Goal: Find specific page/section: Find specific page/section

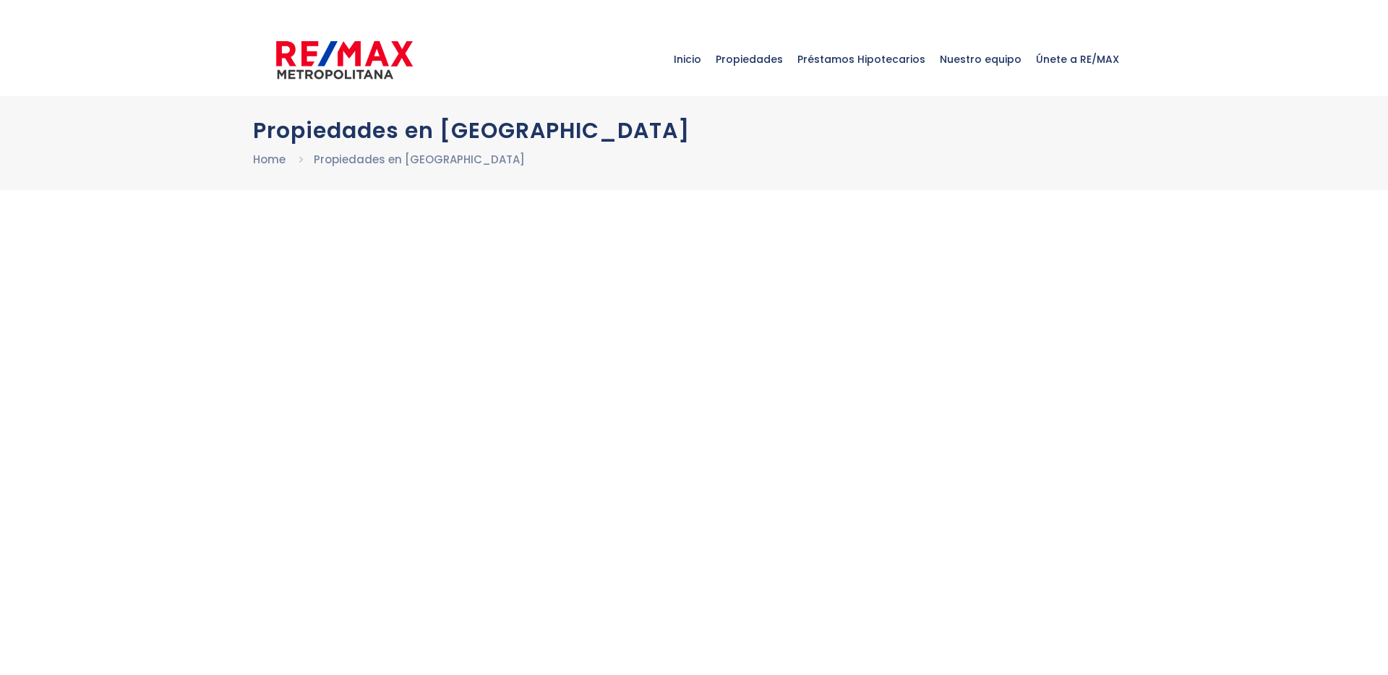
click at [327, 59] on img at bounding box center [344, 59] width 137 height 43
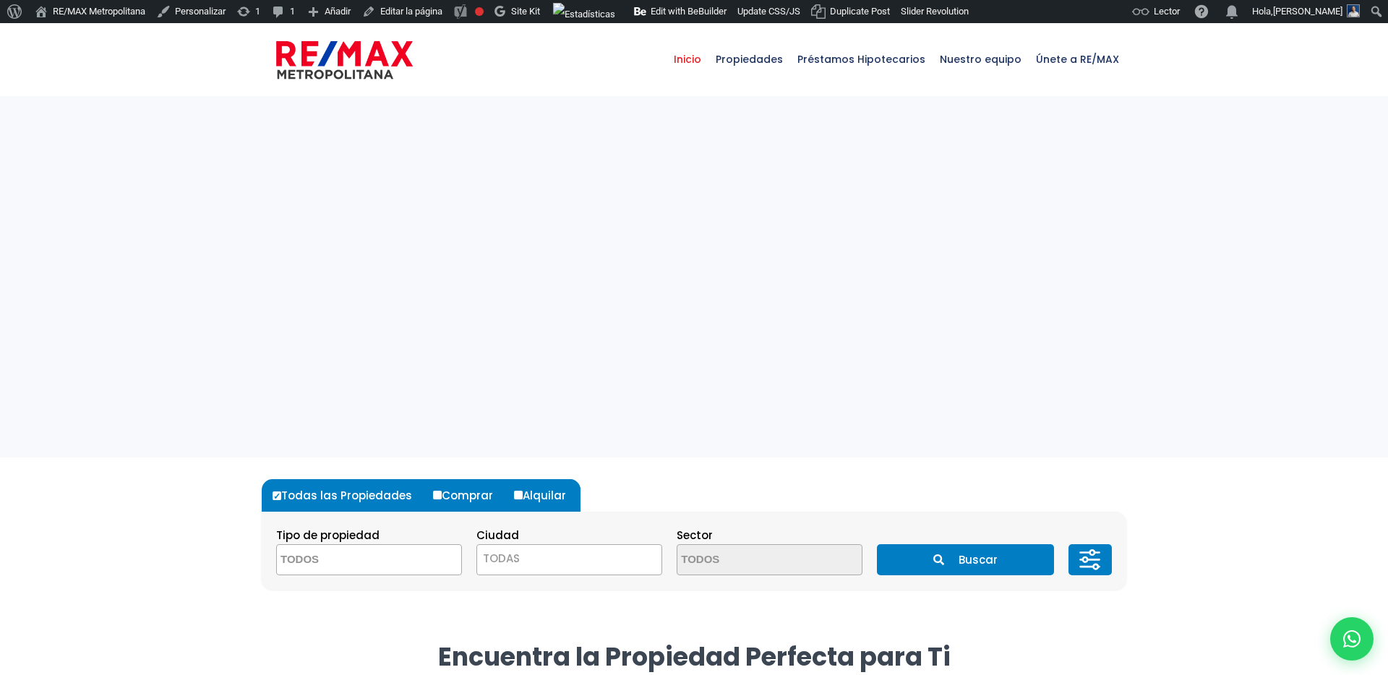
select select
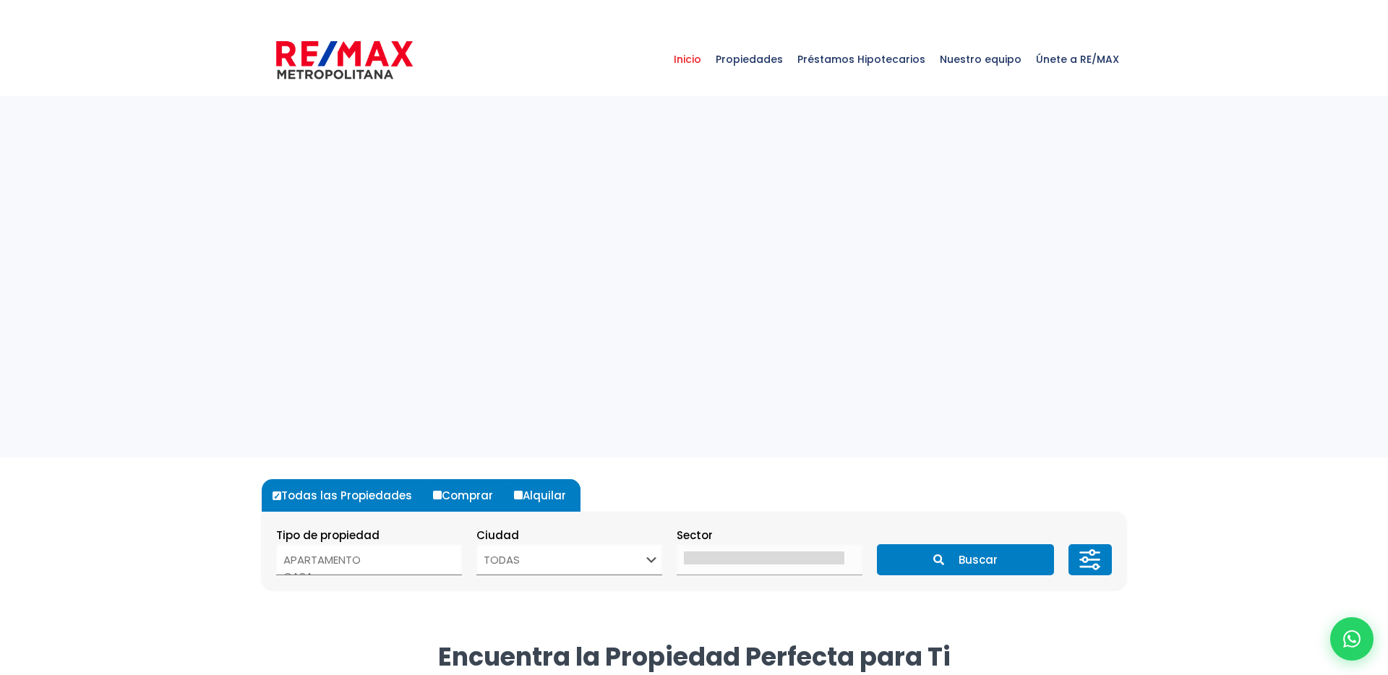
select select
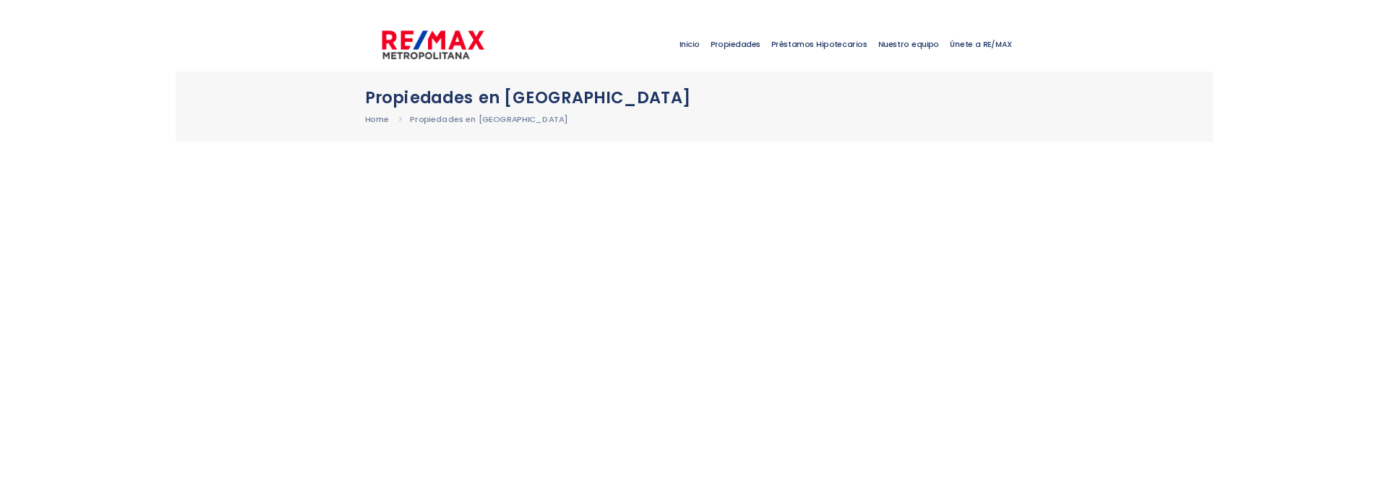
scroll to position [23, 0]
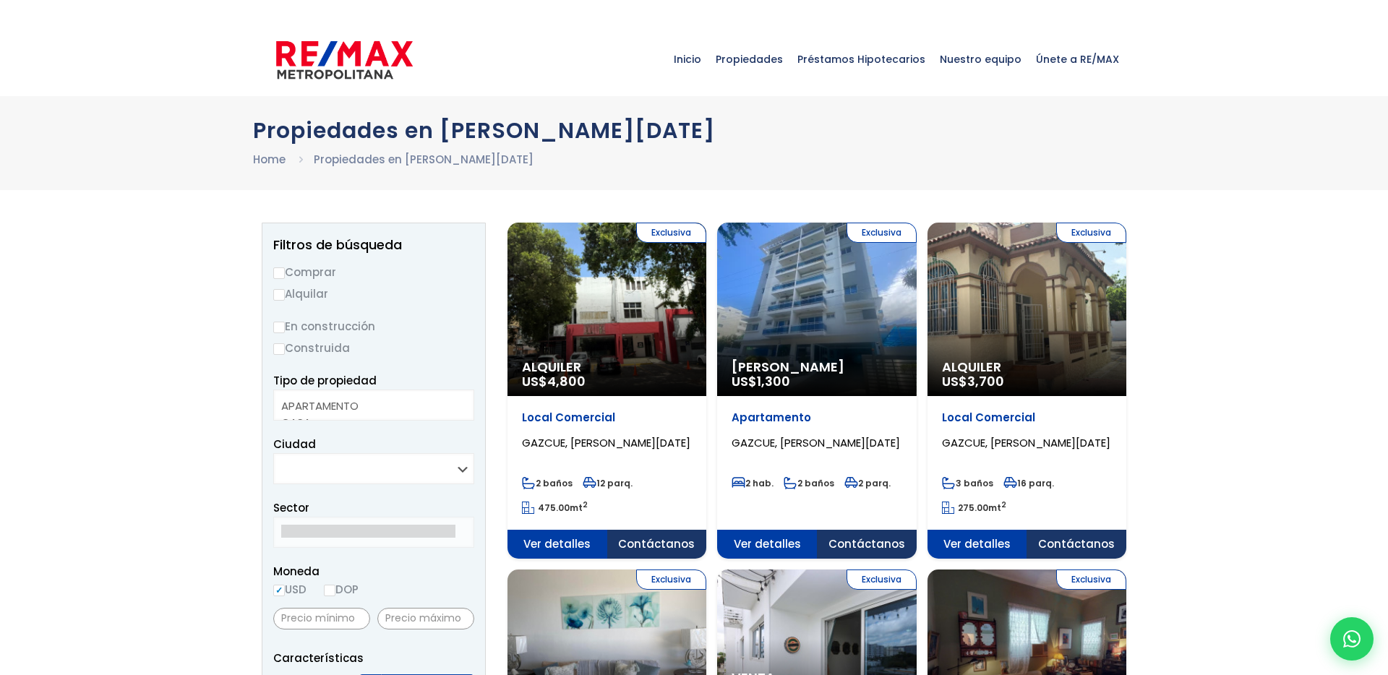
select select
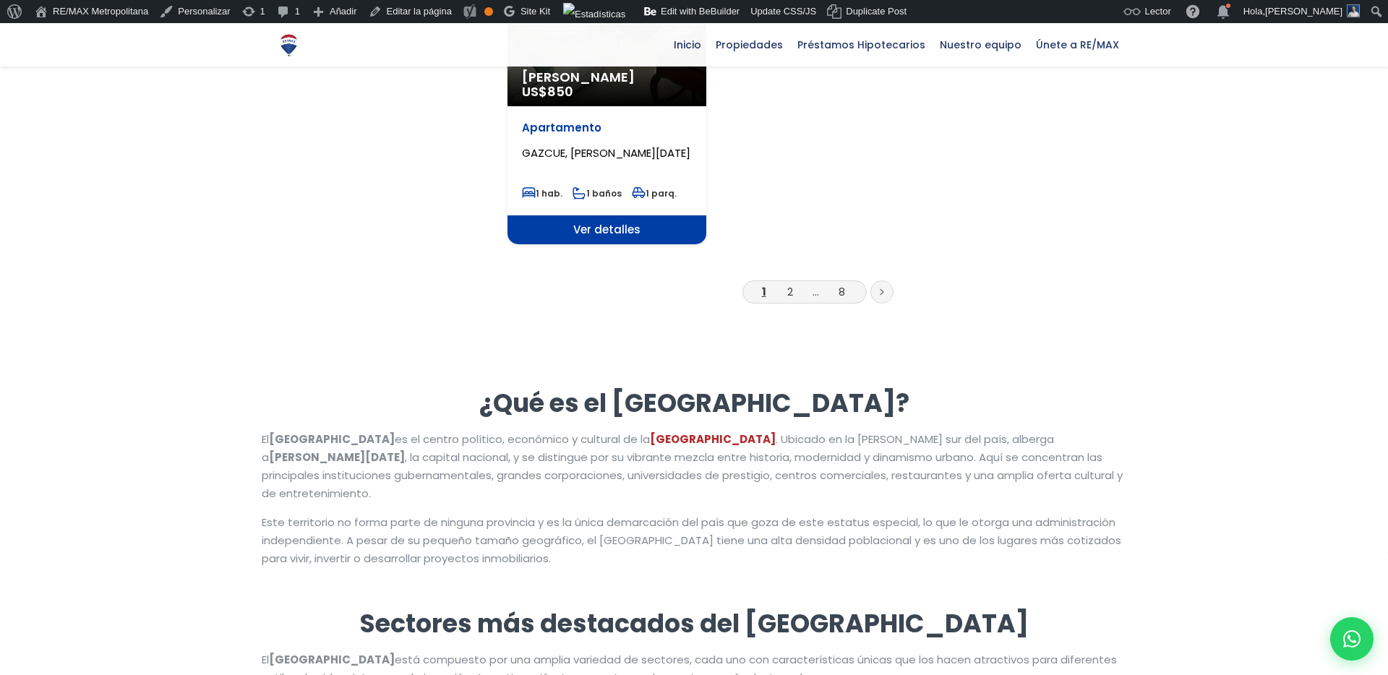
scroll to position [1192, 0]
